Goal: Obtain resource: Obtain resource

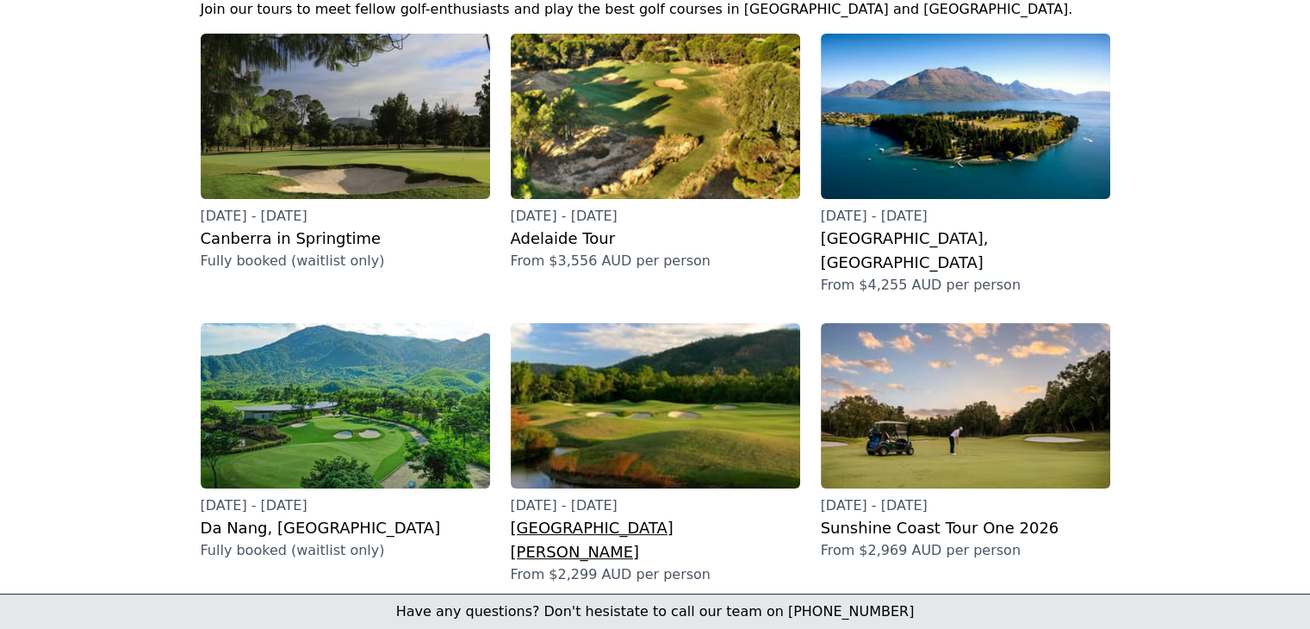
scroll to position [258, 0]
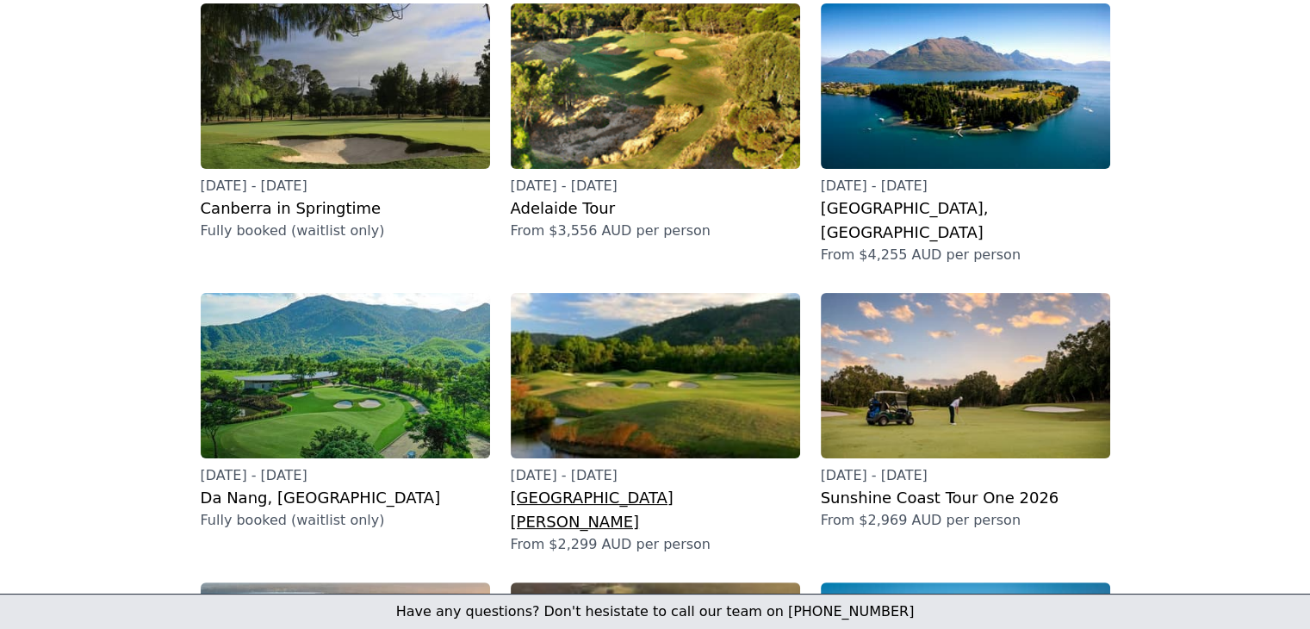
click at [658, 369] on img at bounding box center [655, 375] width 289 height 165
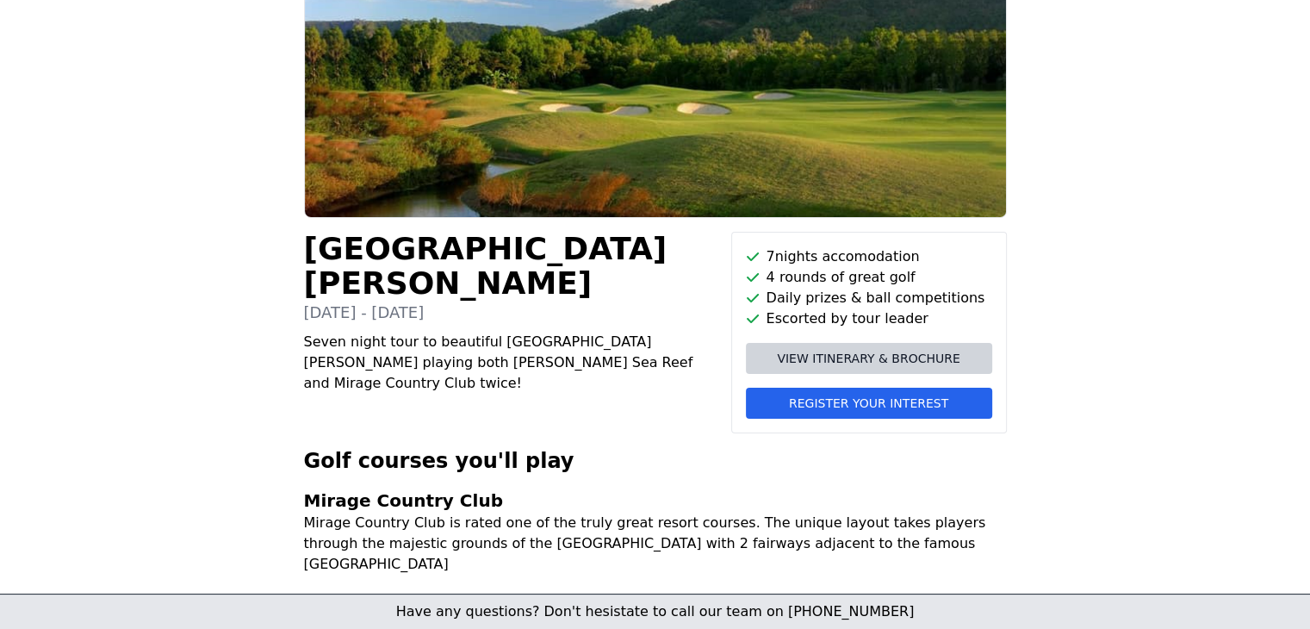
scroll to position [160, 0]
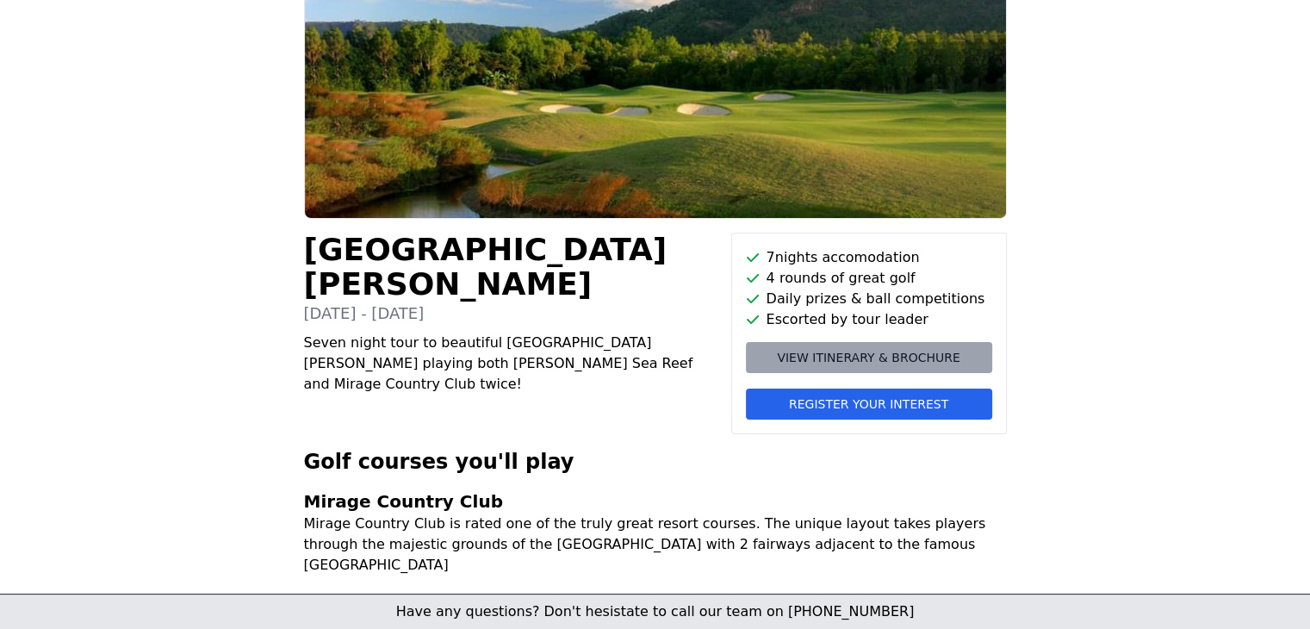
click at [853, 353] on span "View itinerary & brochure" at bounding box center [868, 357] width 183 height 17
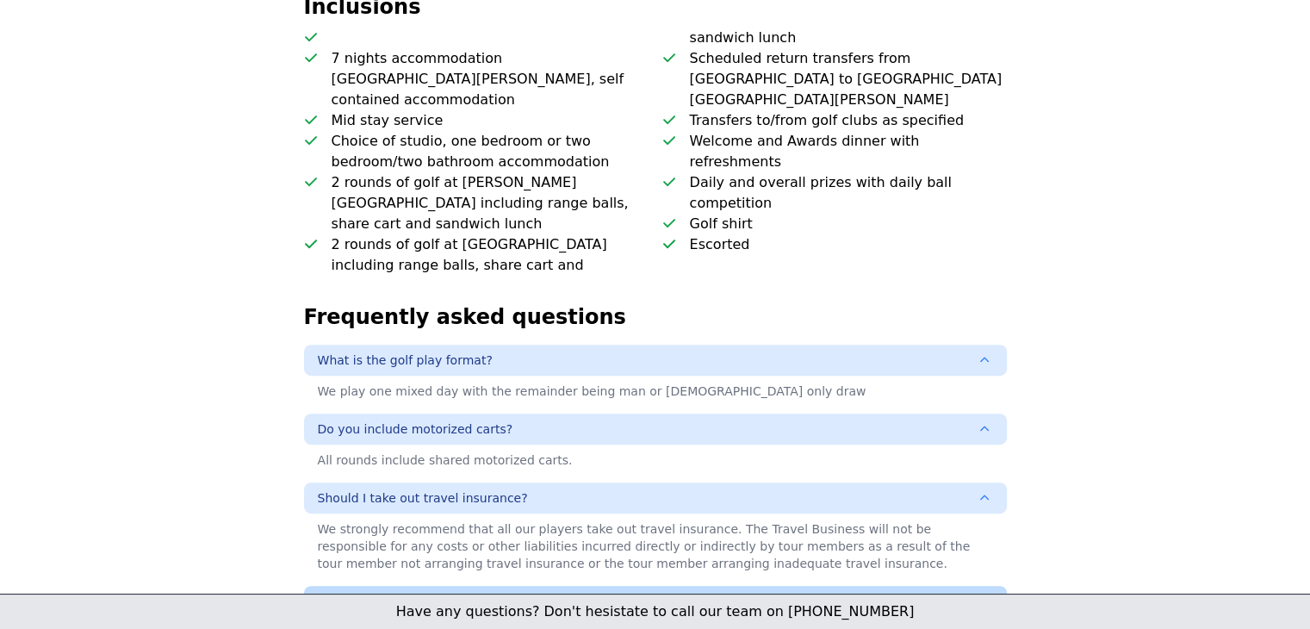
scroll to position [935, 0]
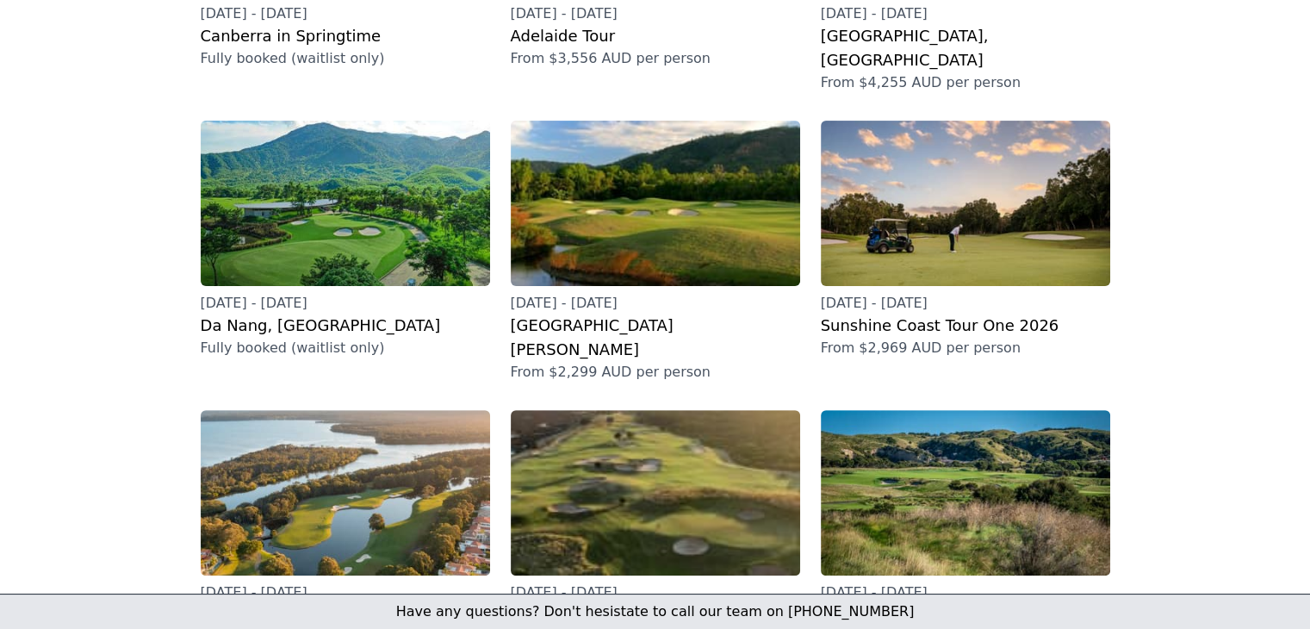
scroll to position [517, 0]
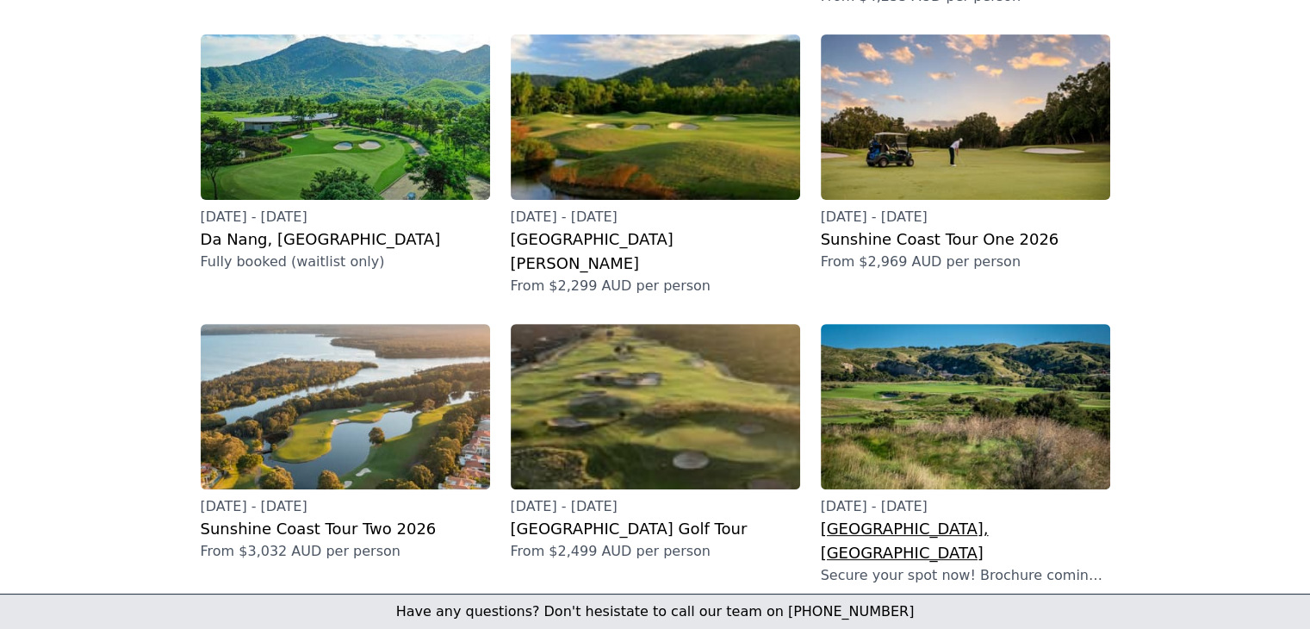
click at [921, 380] on img at bounding box center [965, 406] width 289 height 165
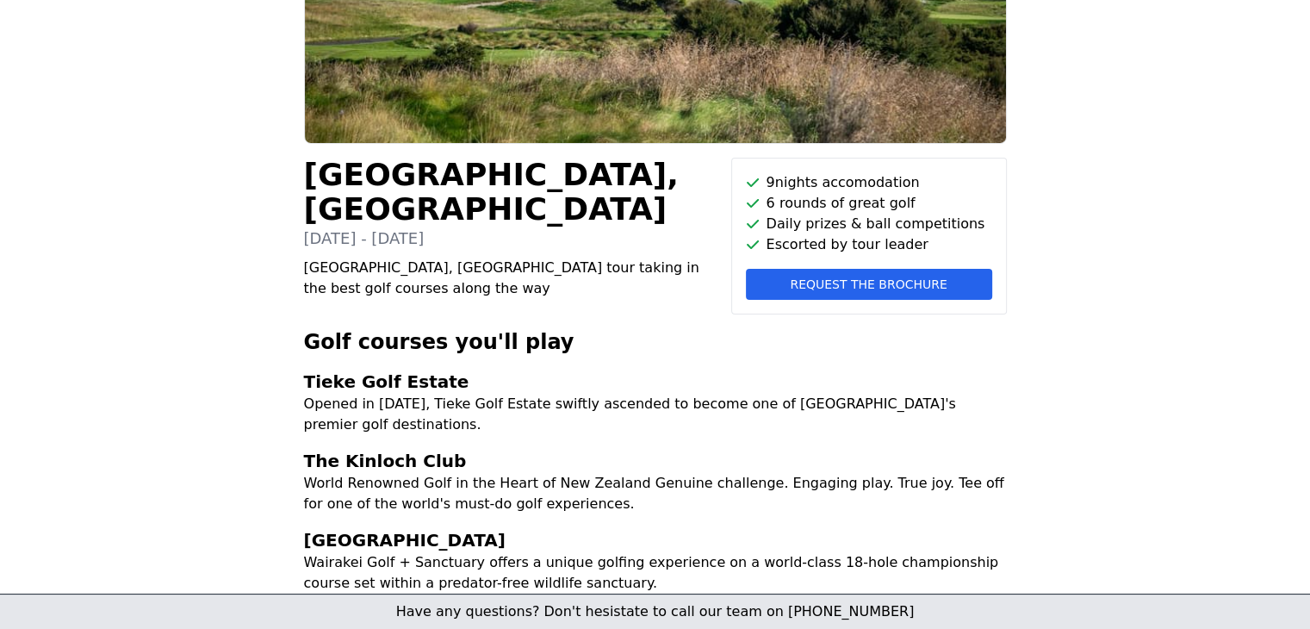
scroll to position [225, 0]
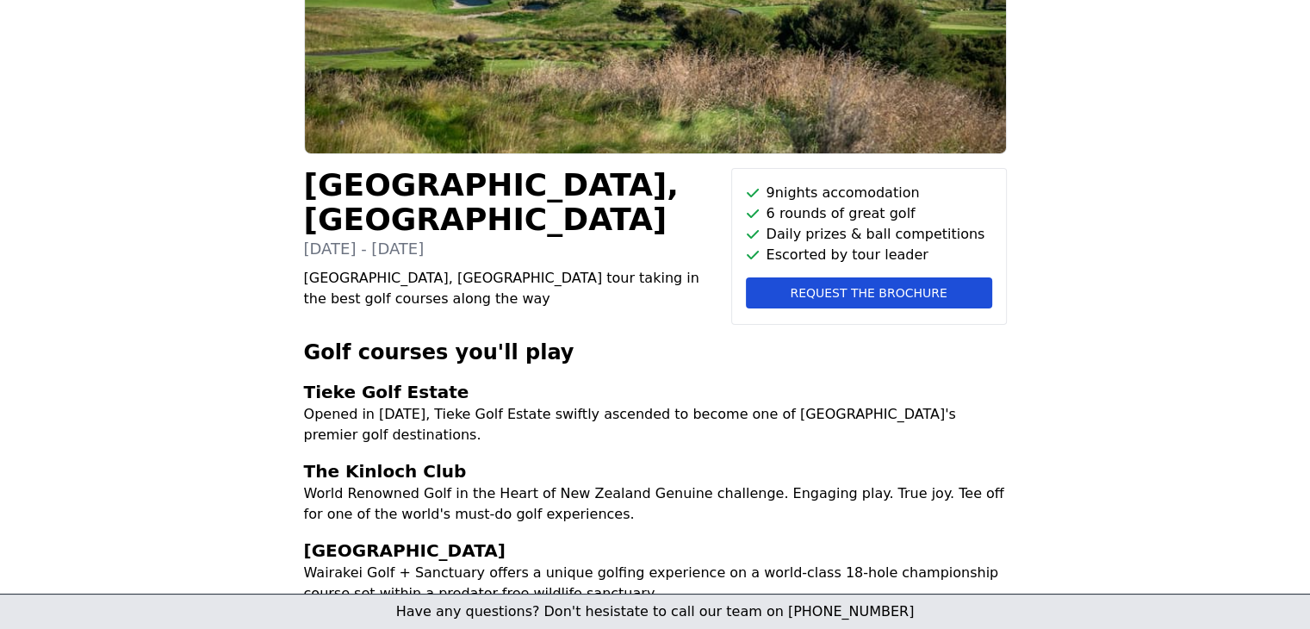
click at [849, 290] on span "Request the brochure" at bounding box center [868, 292] width 157 height 17
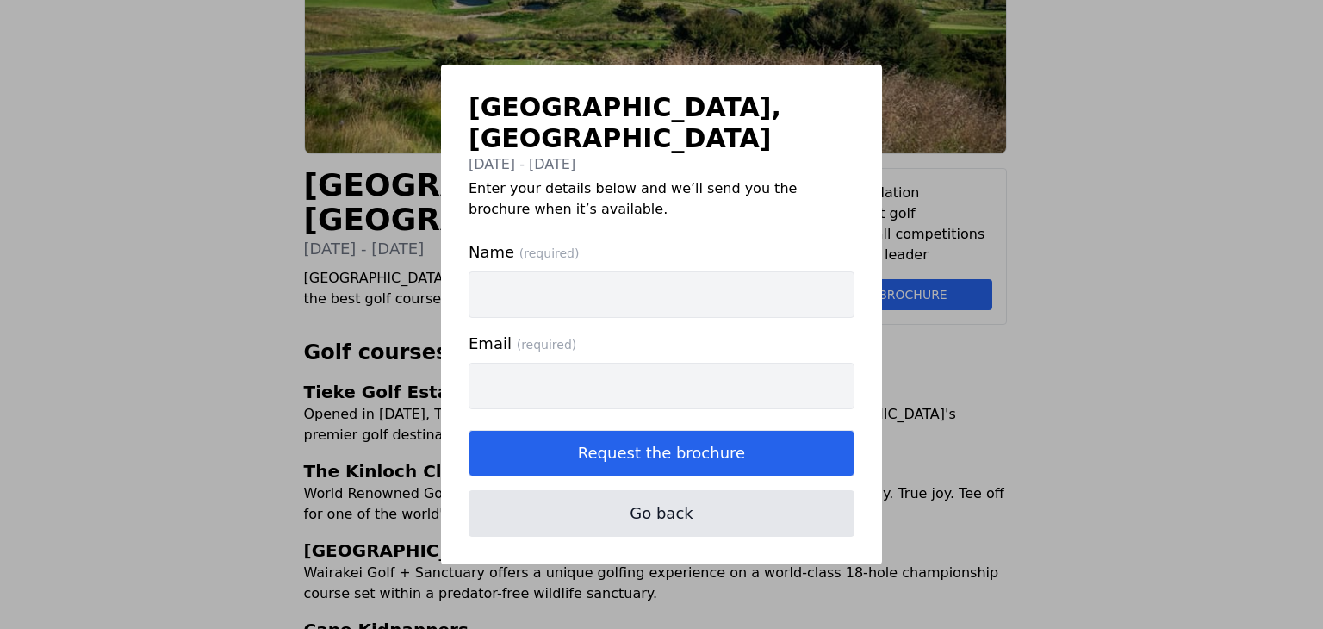
click at [1133, 346] on div "North Island, New Zealand 15th - 24th November 2026 Enter your details below an…" at bounding box center [661, 314] width 1323 height 629
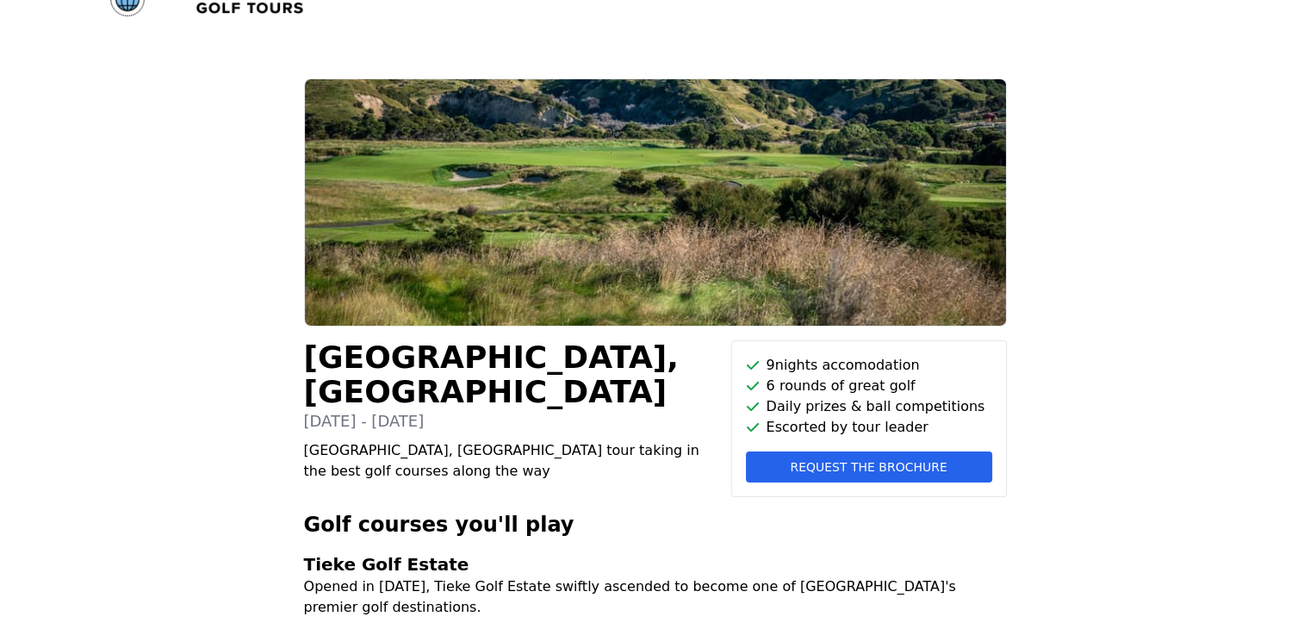
scroll to position [0, 0]
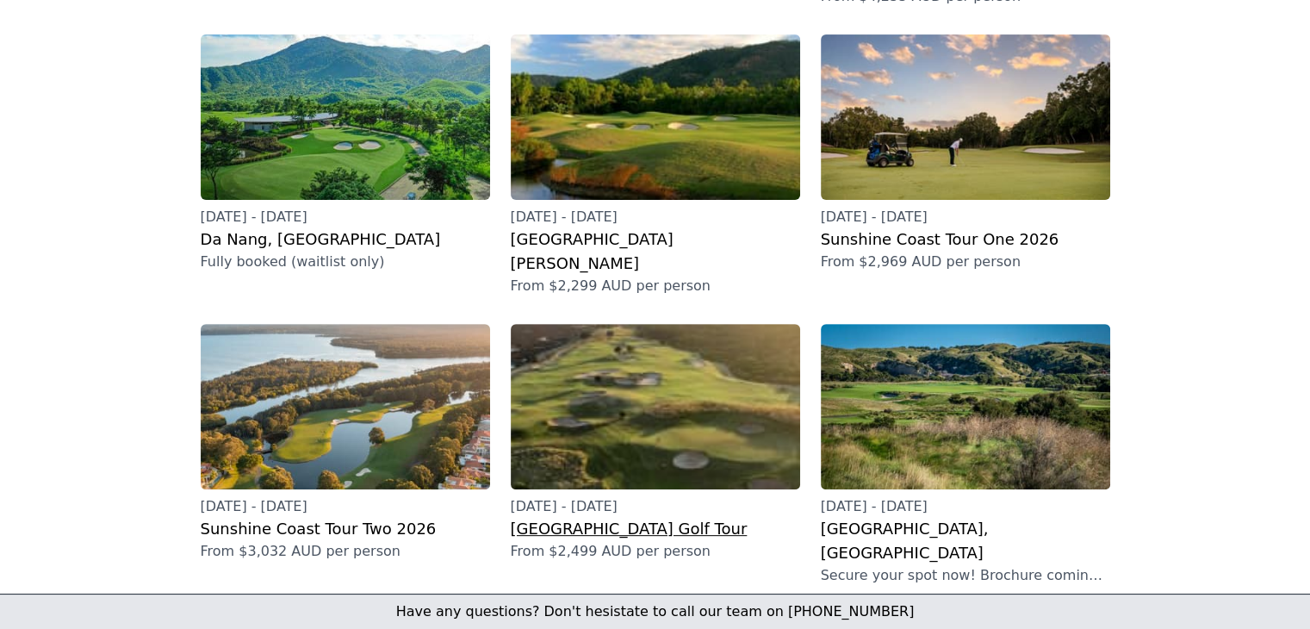
click at [682, 381] on img at bounding box center [655, 406] width 289 height 165
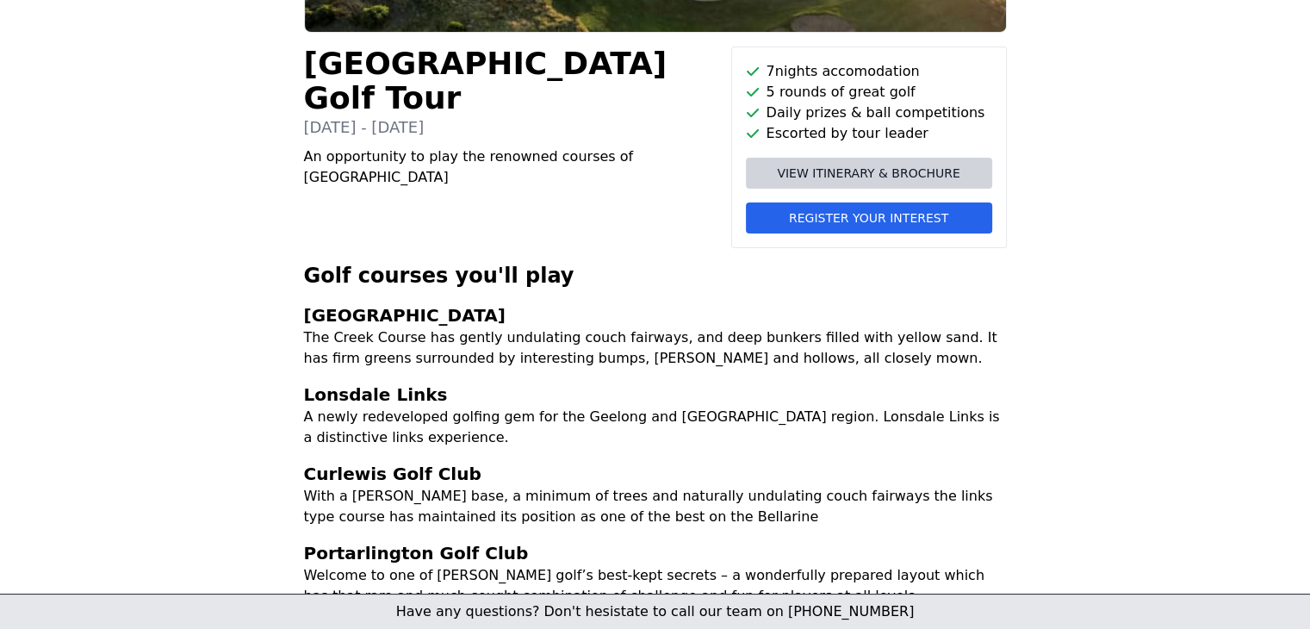
scroll to position [338, 0]
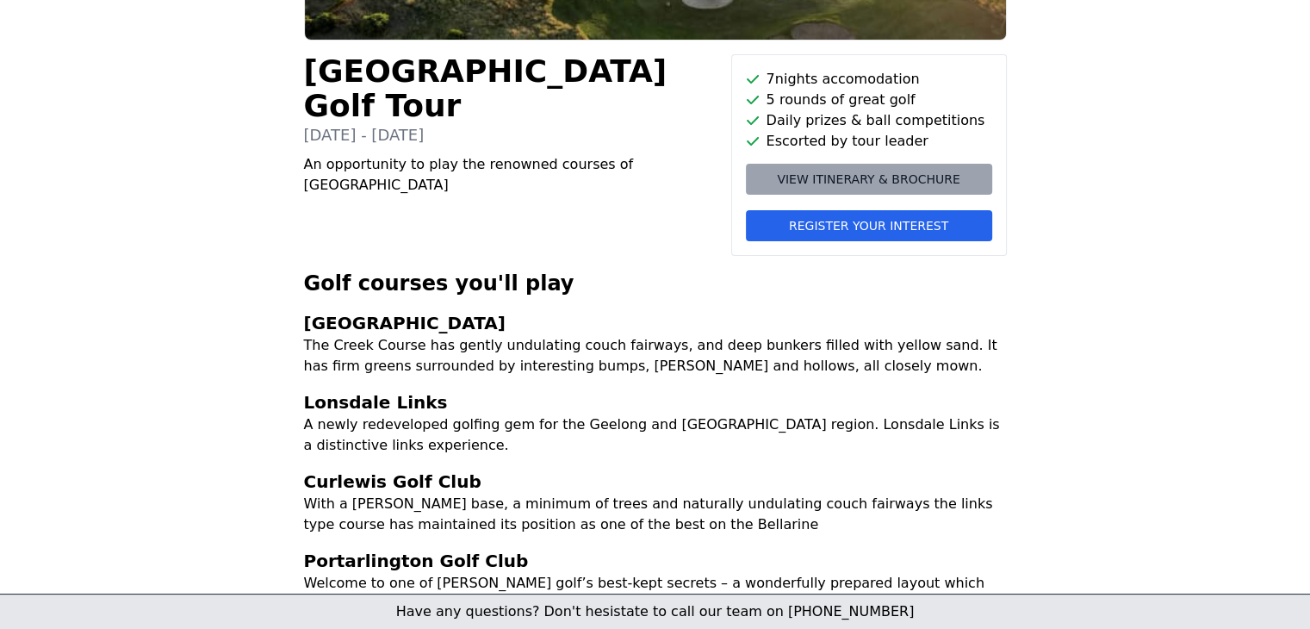
click at [865, 174] on span "View itinerary & brochure" at bounding box center [868, 179] width 183 height 17
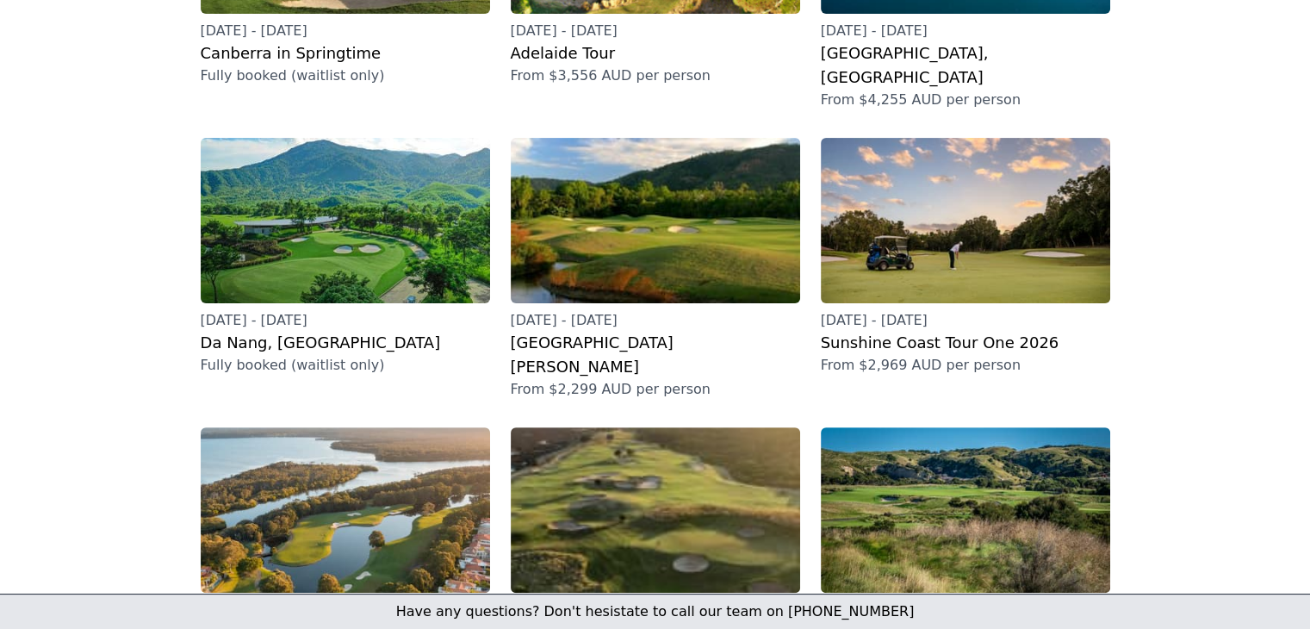
scroll to position [603, 0]
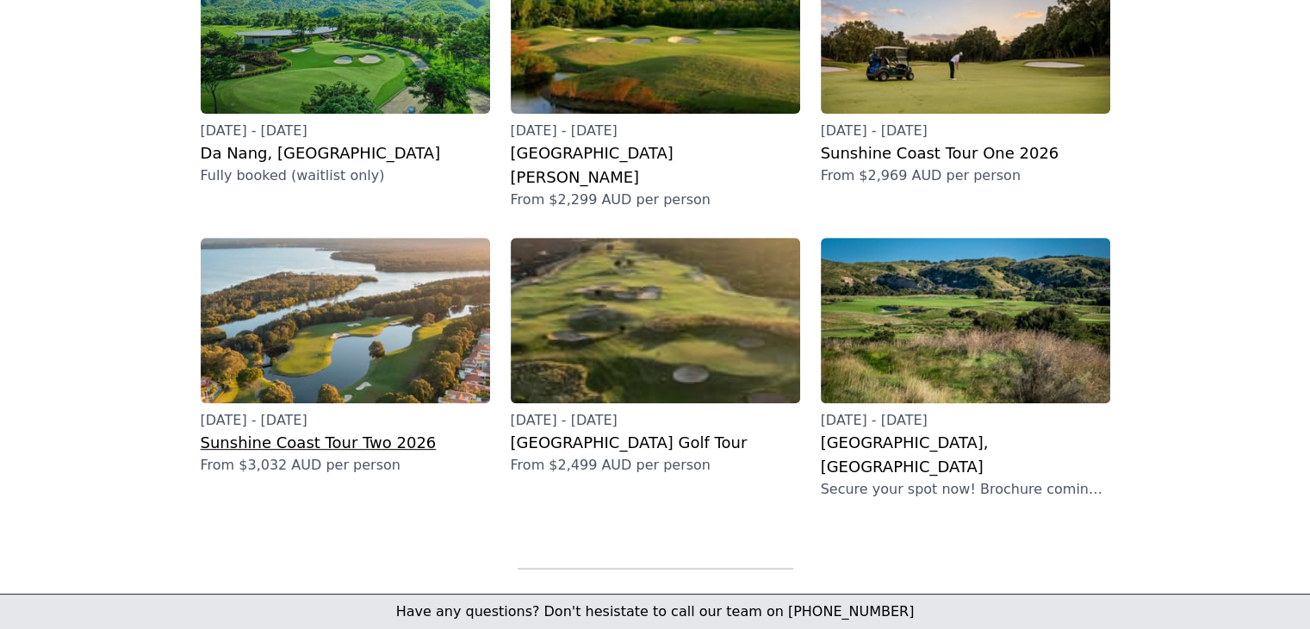
click at [389, 242] on img at bounding box center [345, 320] width 289 height 165
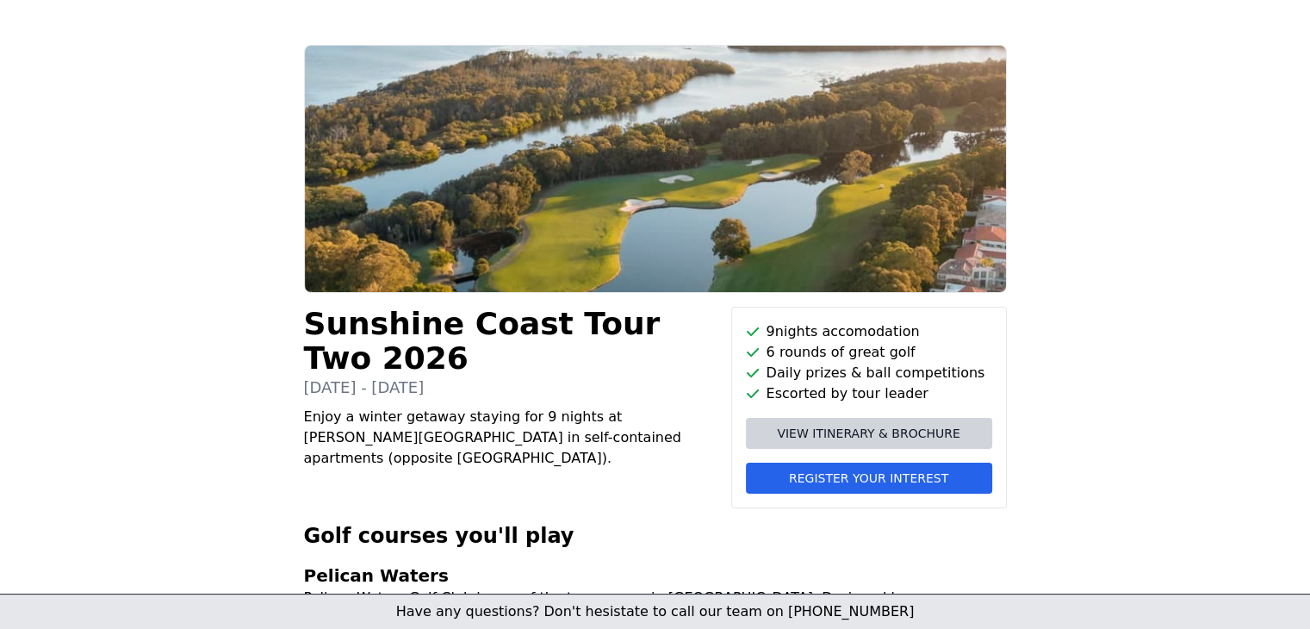
scroll to position [86, 0]
